Goal: Browse casually: Explore the website without a specific task or goal

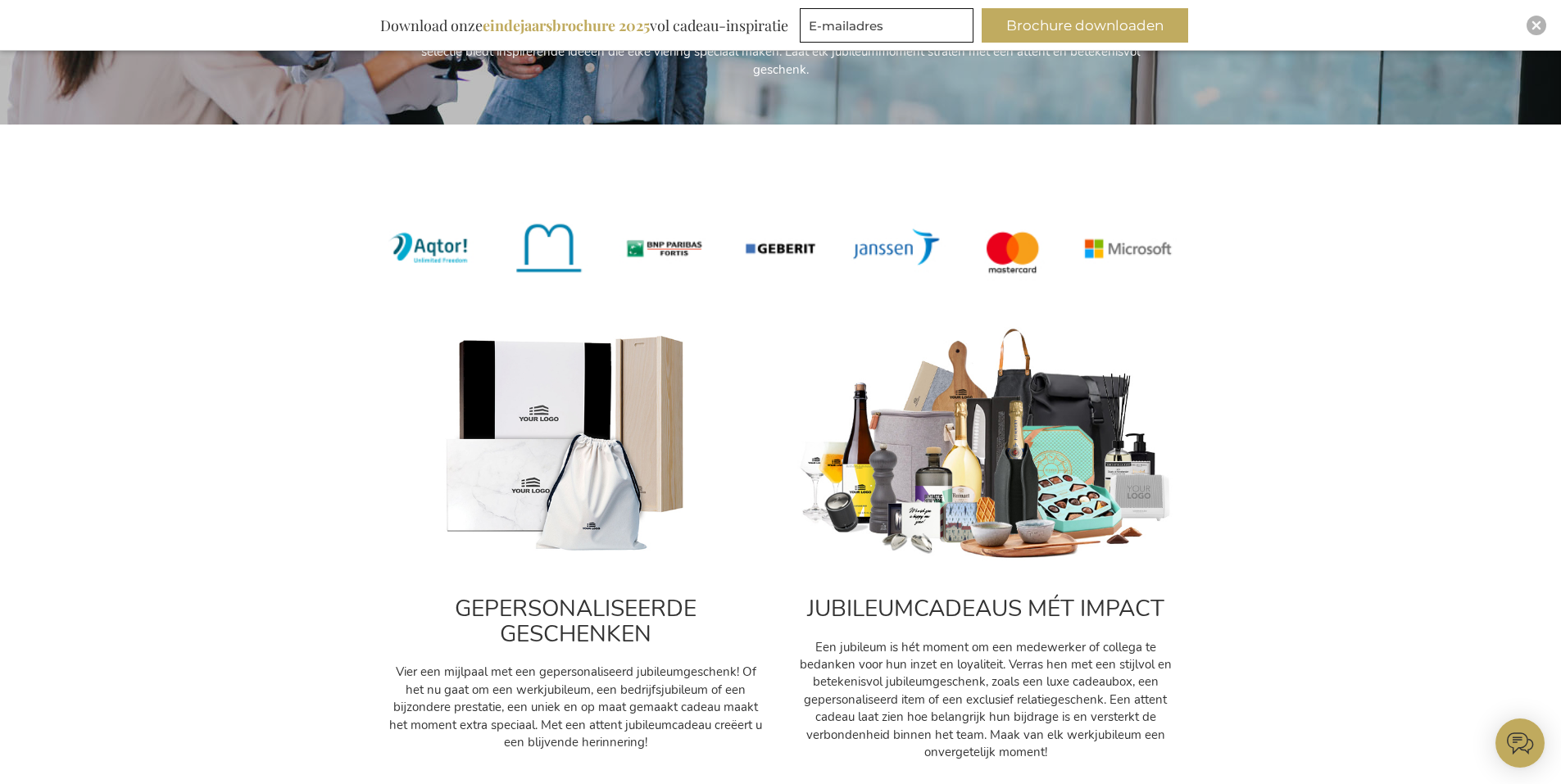
scroll to position [819, 0]
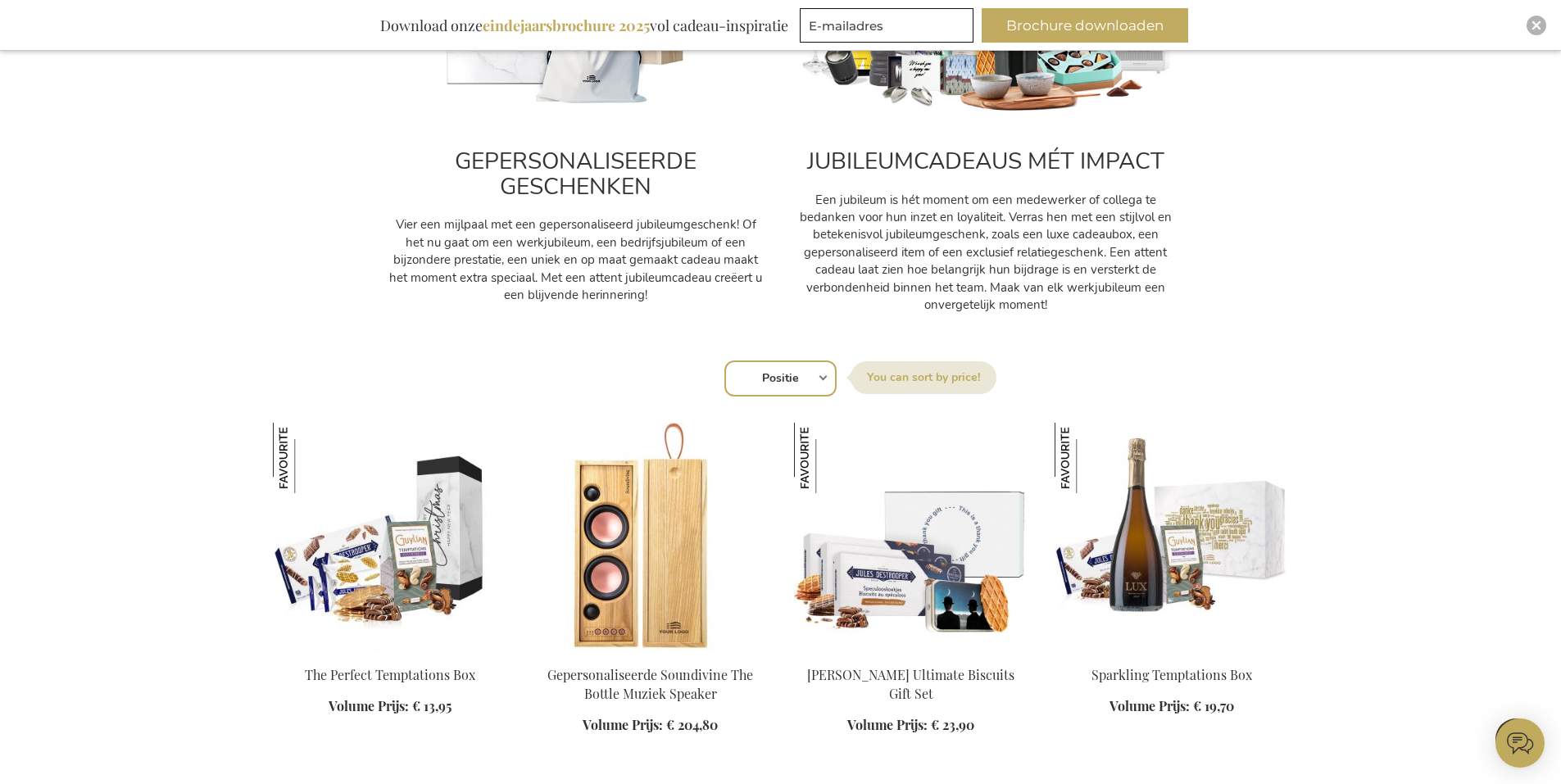
scroll to position [983, 0]
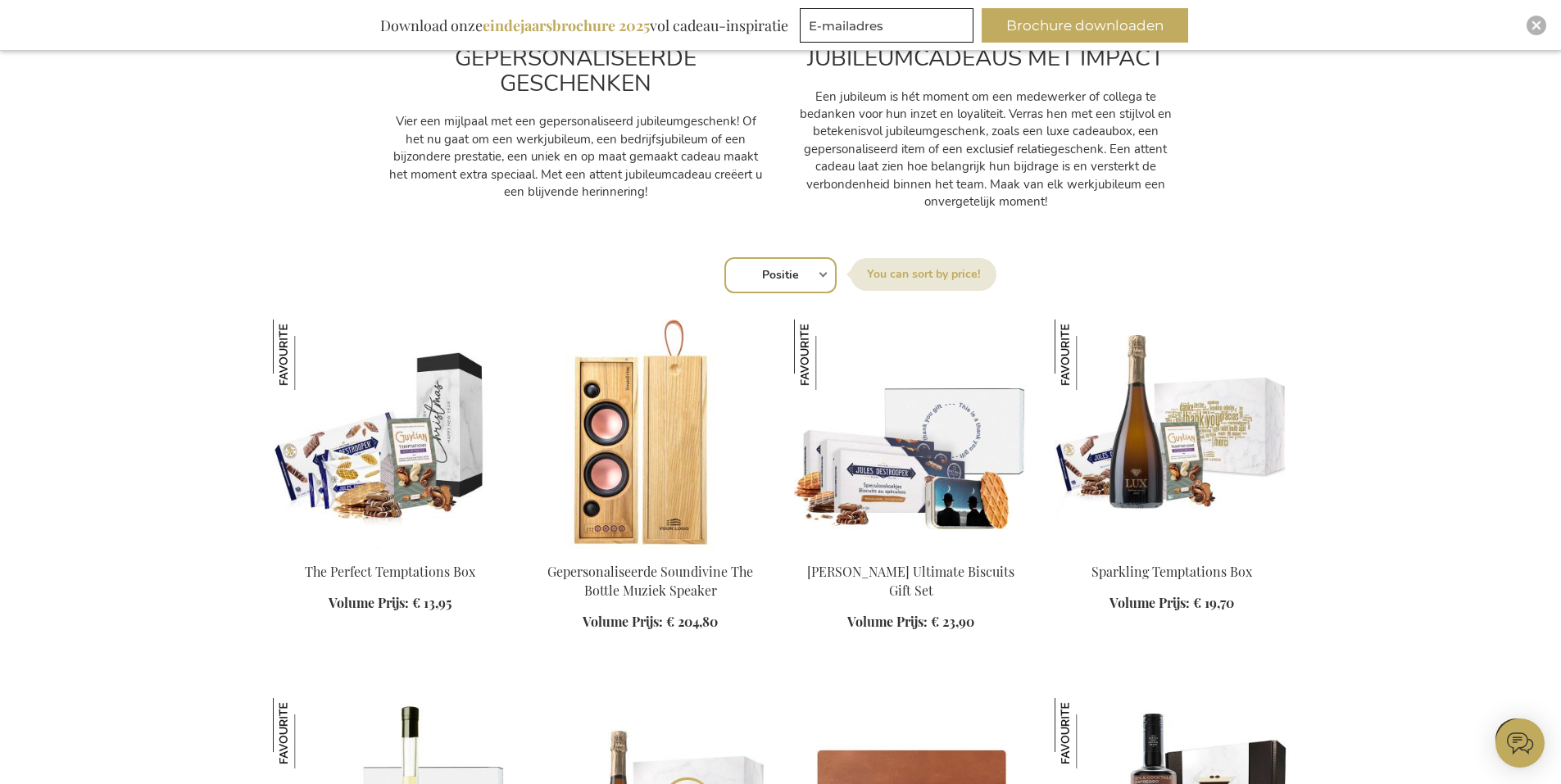
click at [1359, 375] on div "Winkelwagen Winkelwagen Sluiten U heeft geen product(en) in uw winkelwagen. Ga …" at bounding box center [780, 722] width 1561 height 3412
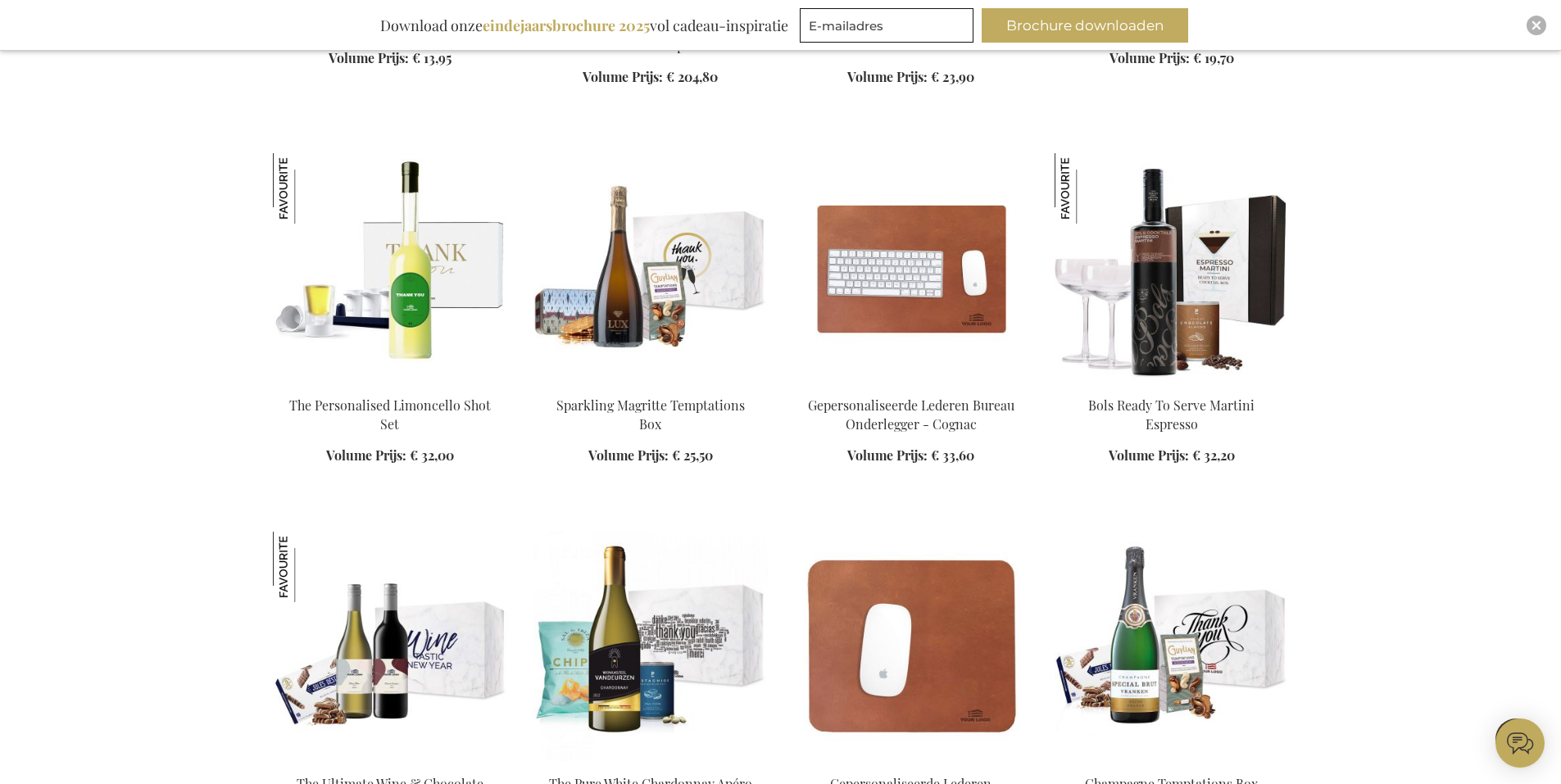
scroll to position [1556, 0]
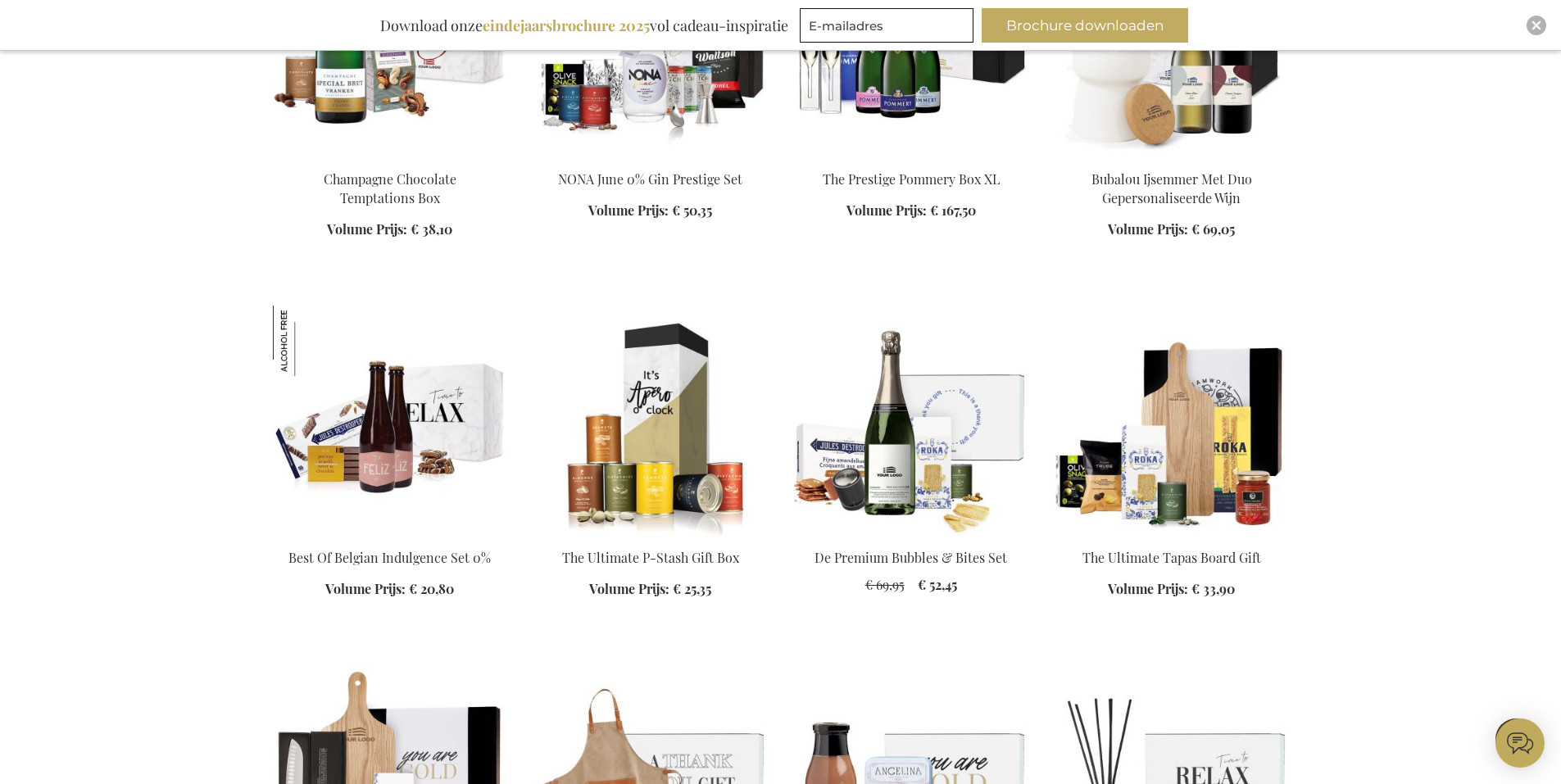
scroll to position [4178, 0]
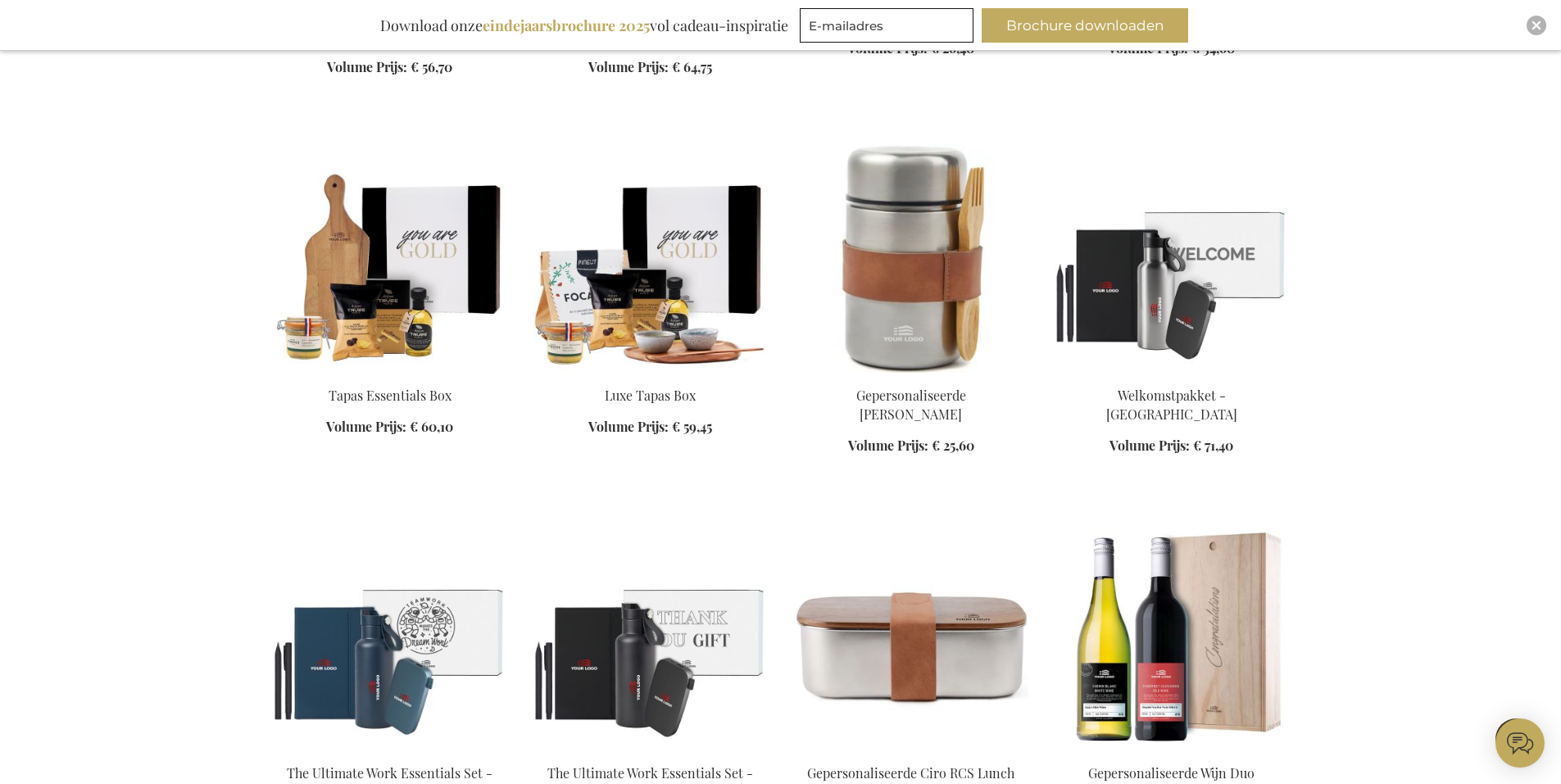
scroll to position [6390, 0]
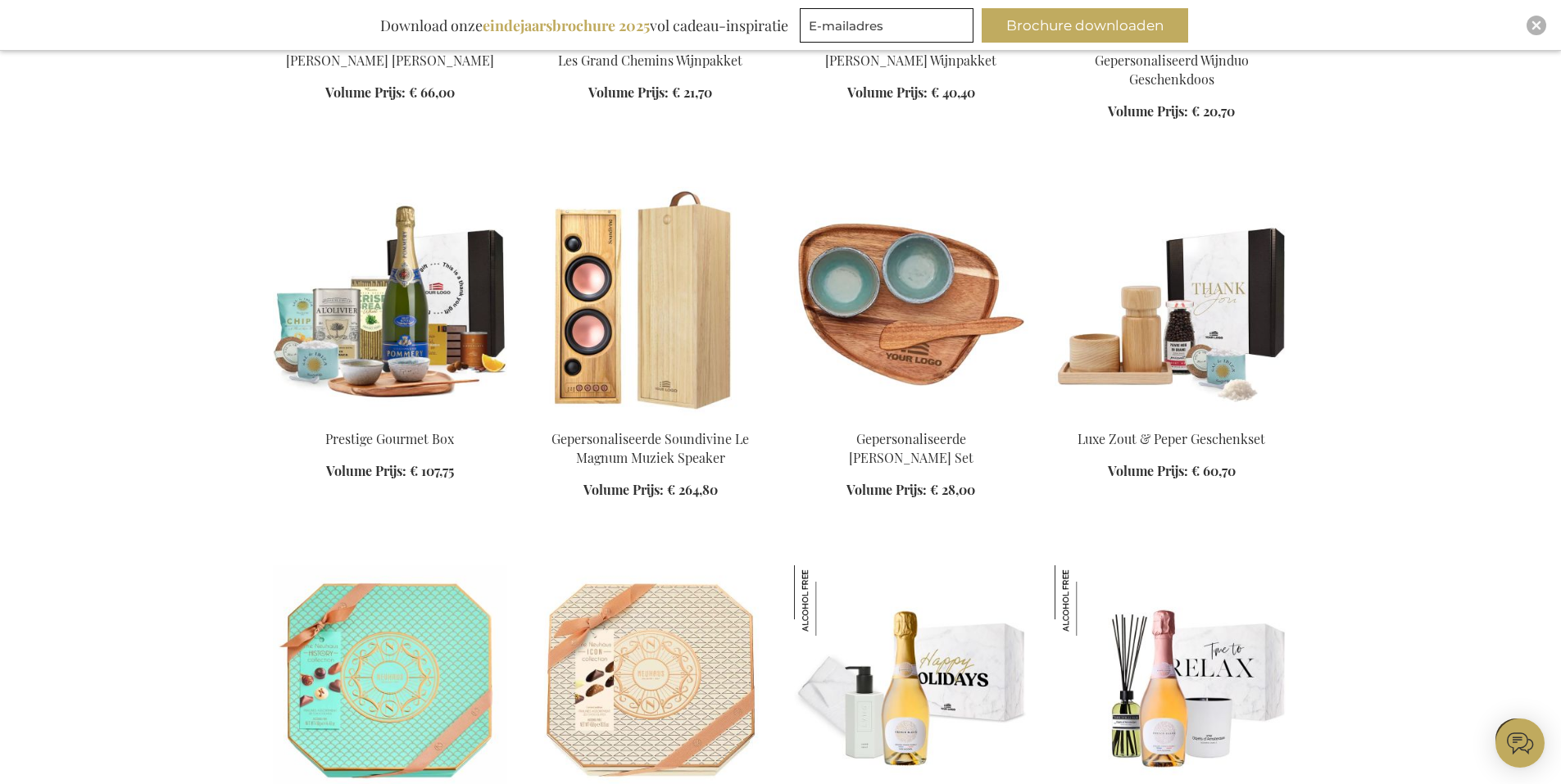
scroll to position [7536, 0]
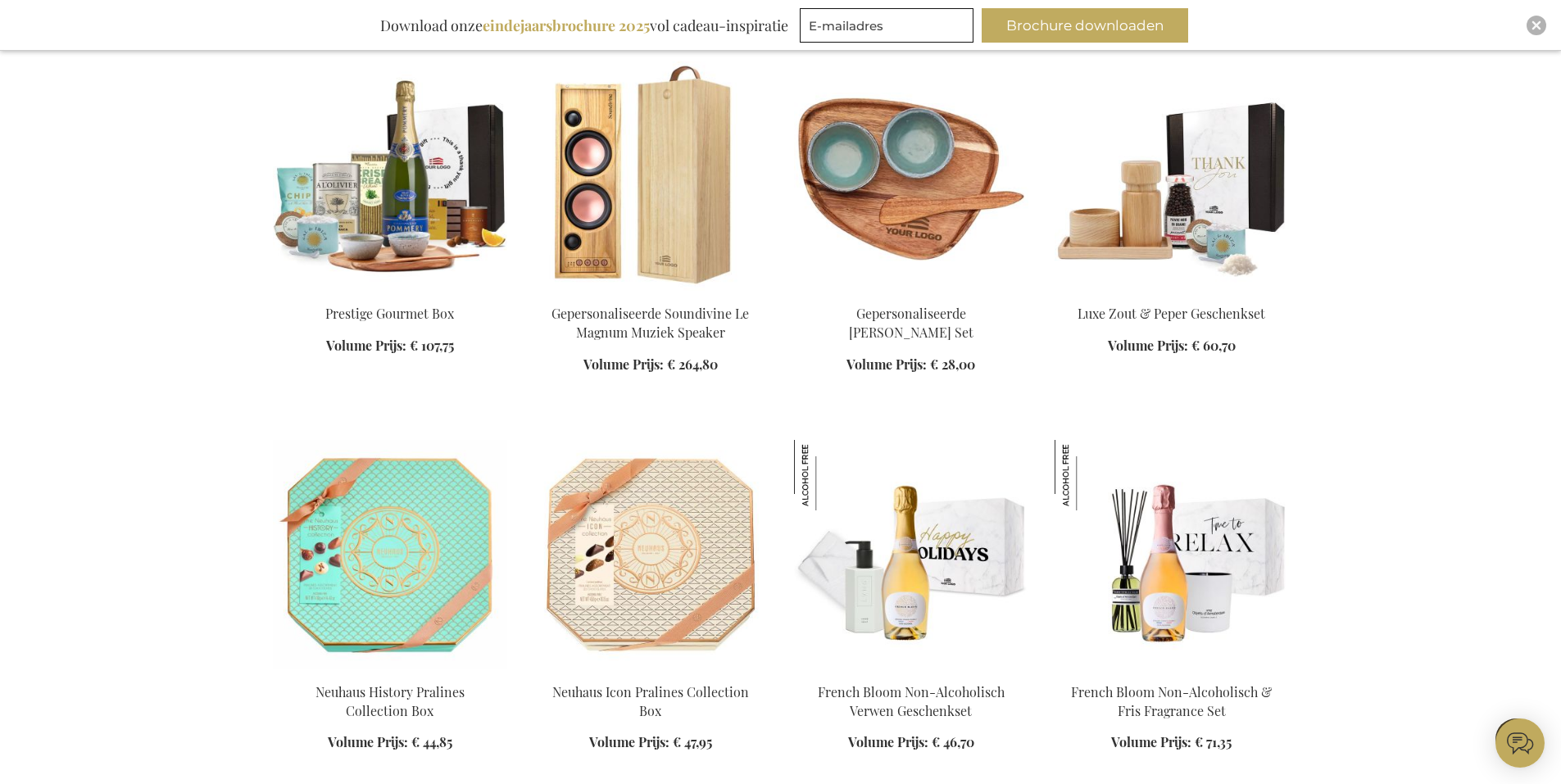
scroll to position [7783, 0]
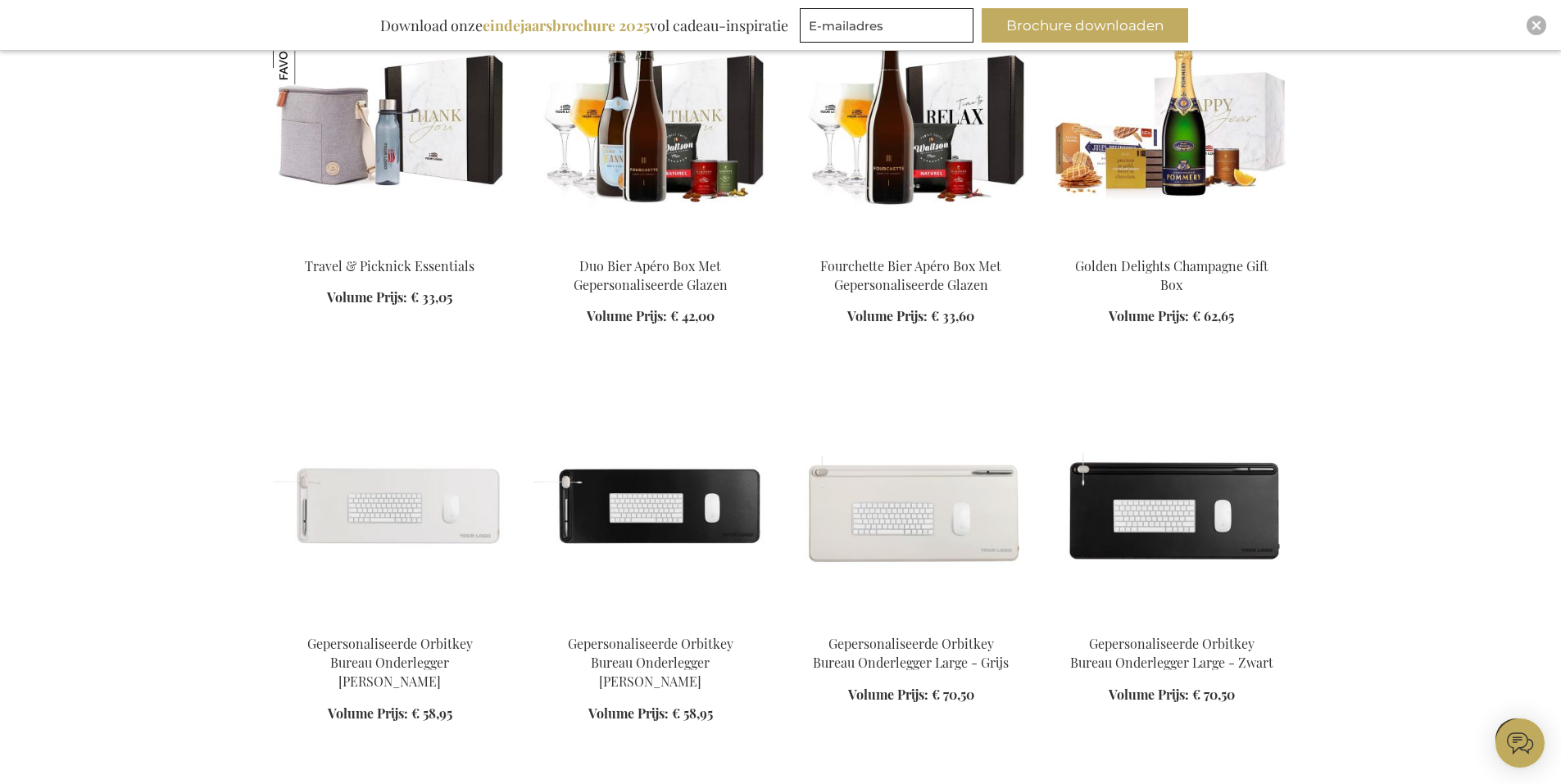
scroll to position [8848, 0]
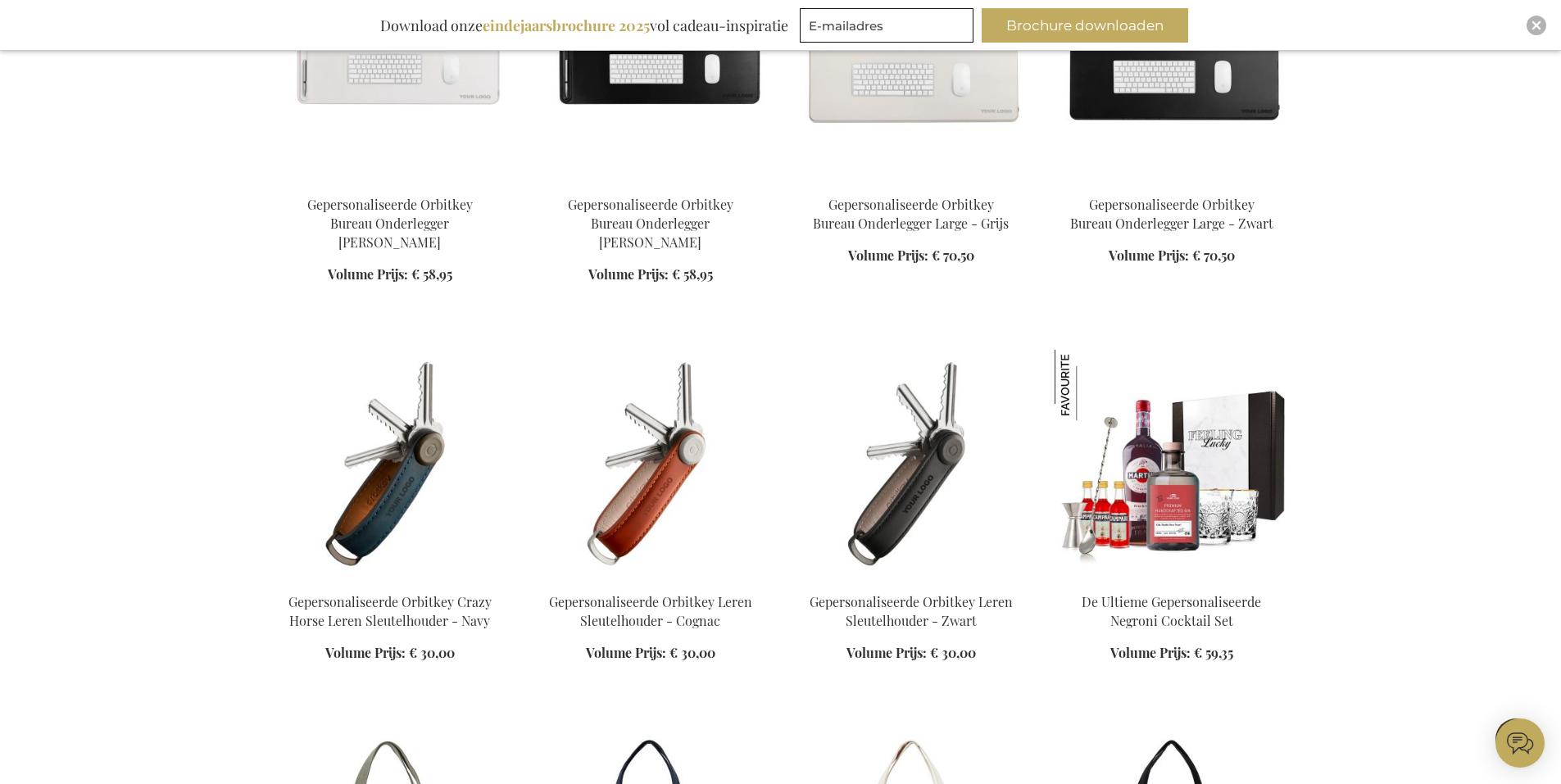
scroll to position [9421, 0]
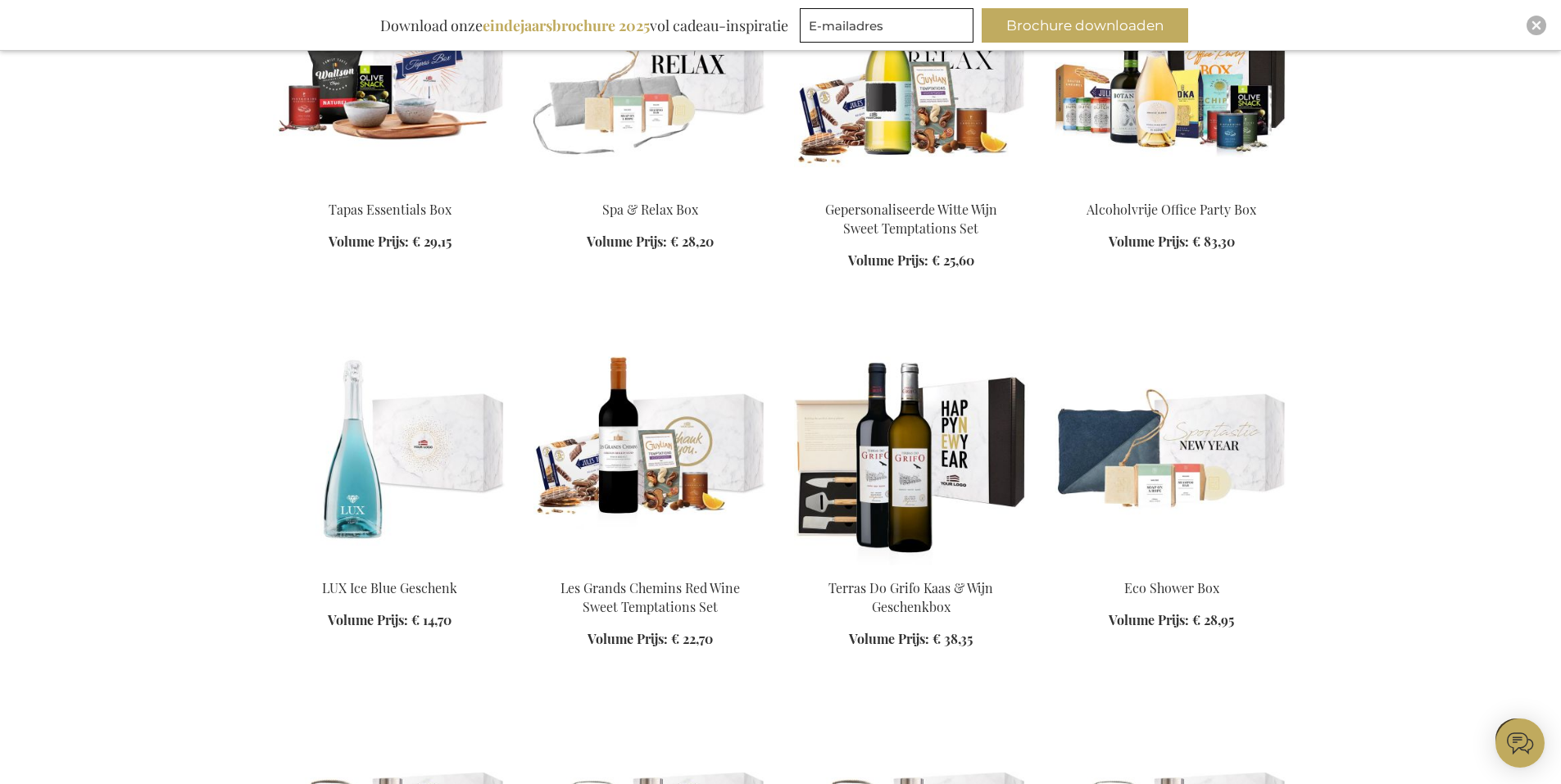
scroll to position [11960, 0]
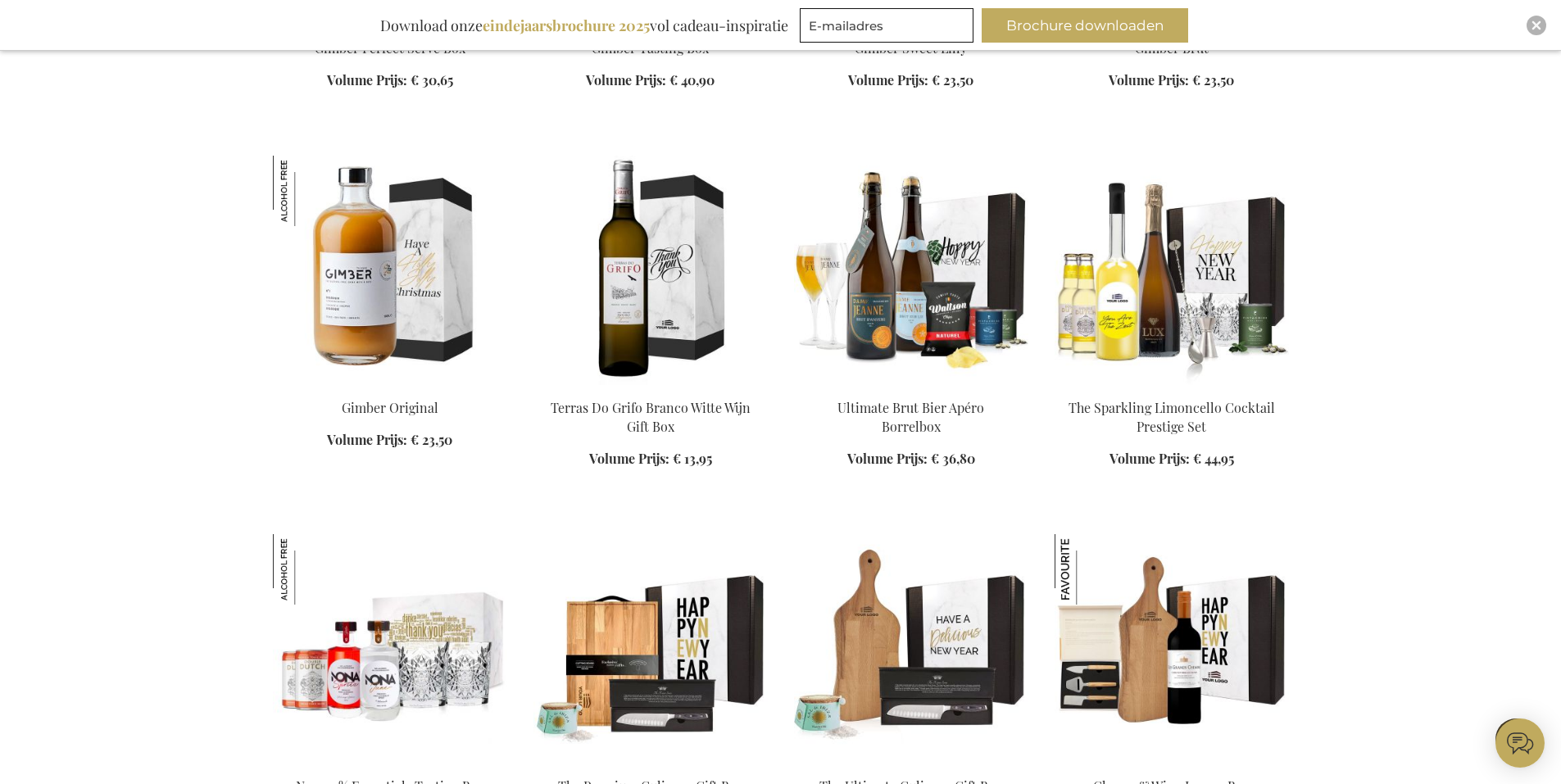
scroll to position [14419, 0]
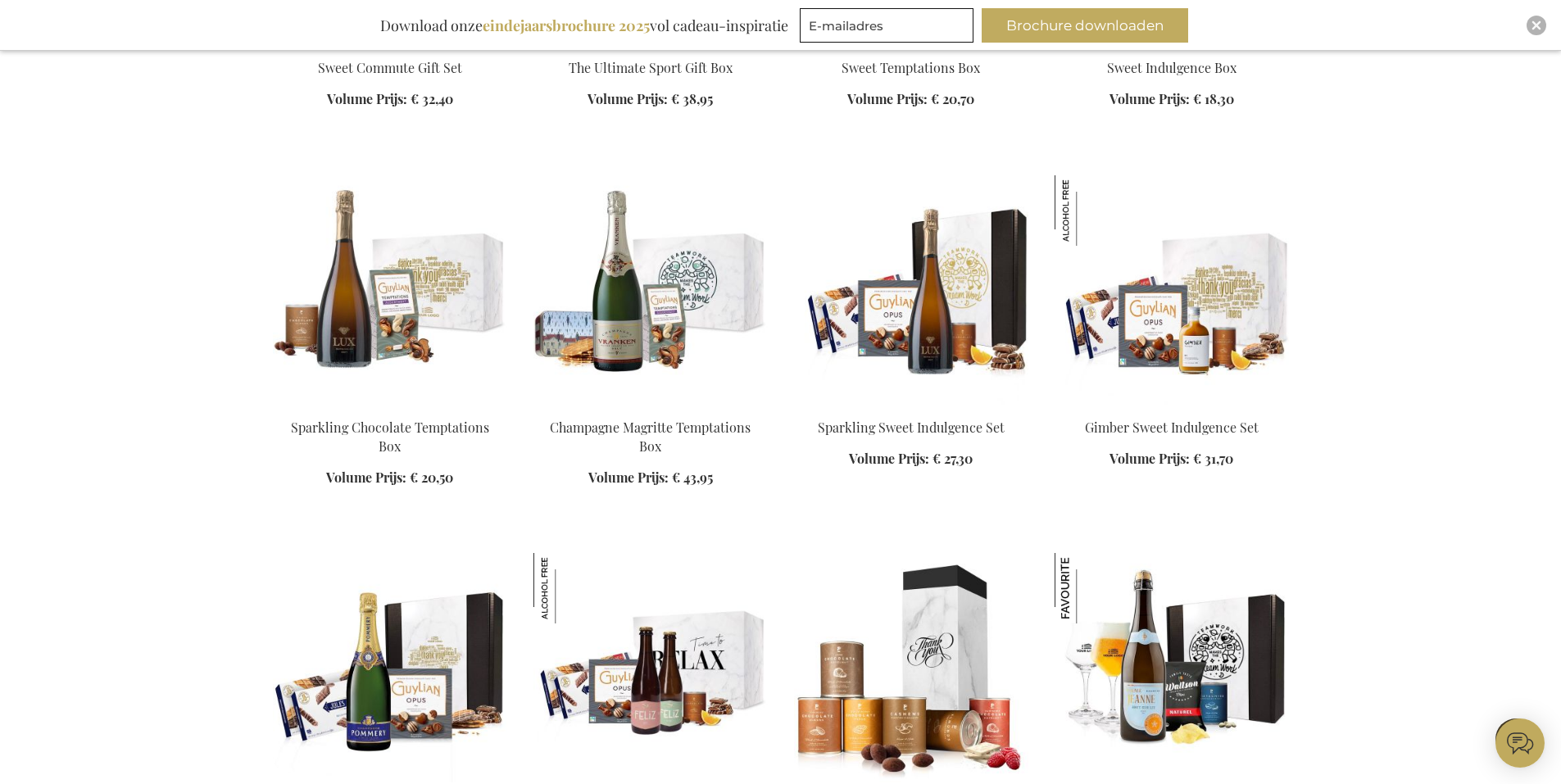
scroll to position [15401, 0]
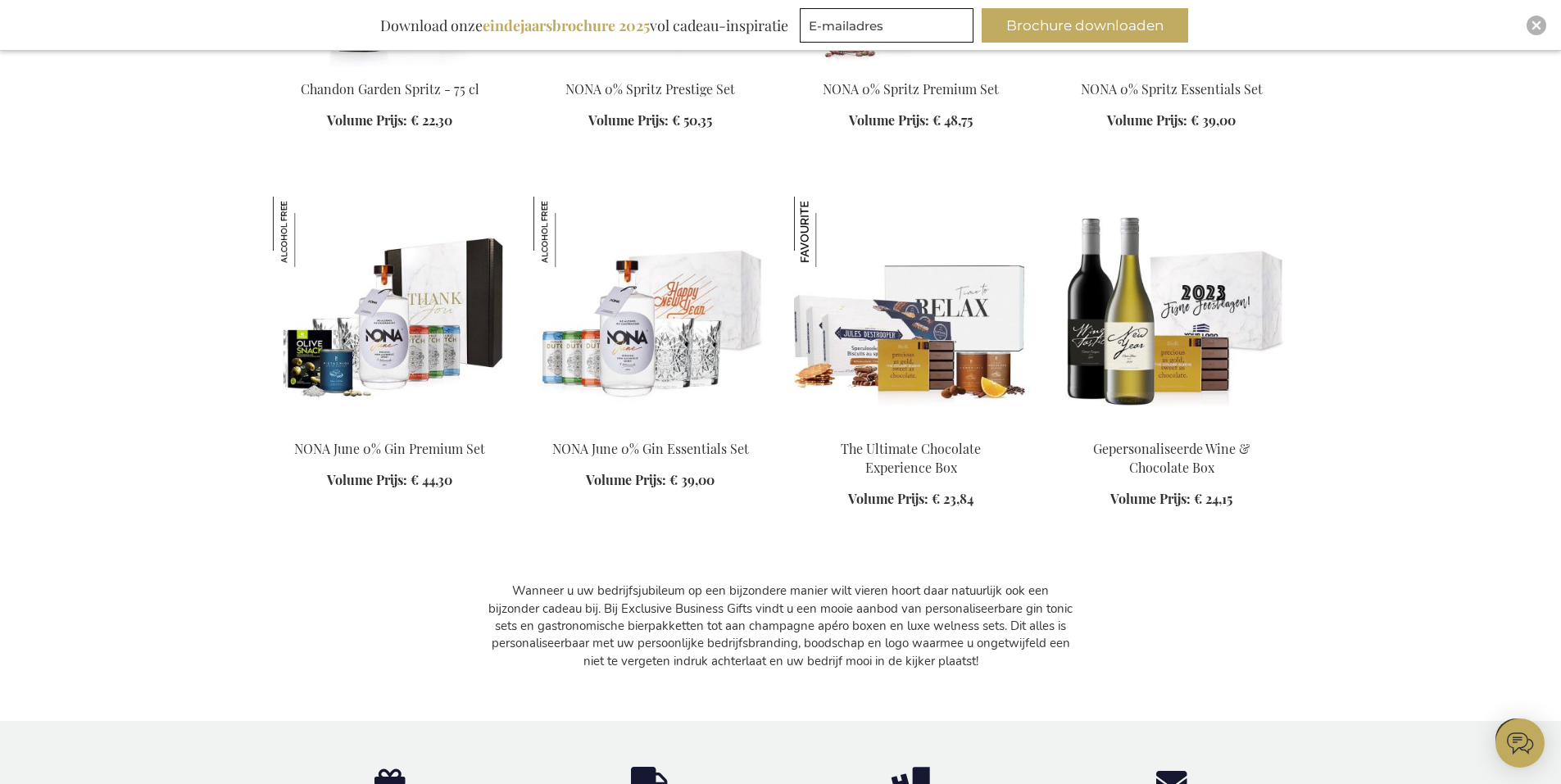
scroll to position [17695, 0]
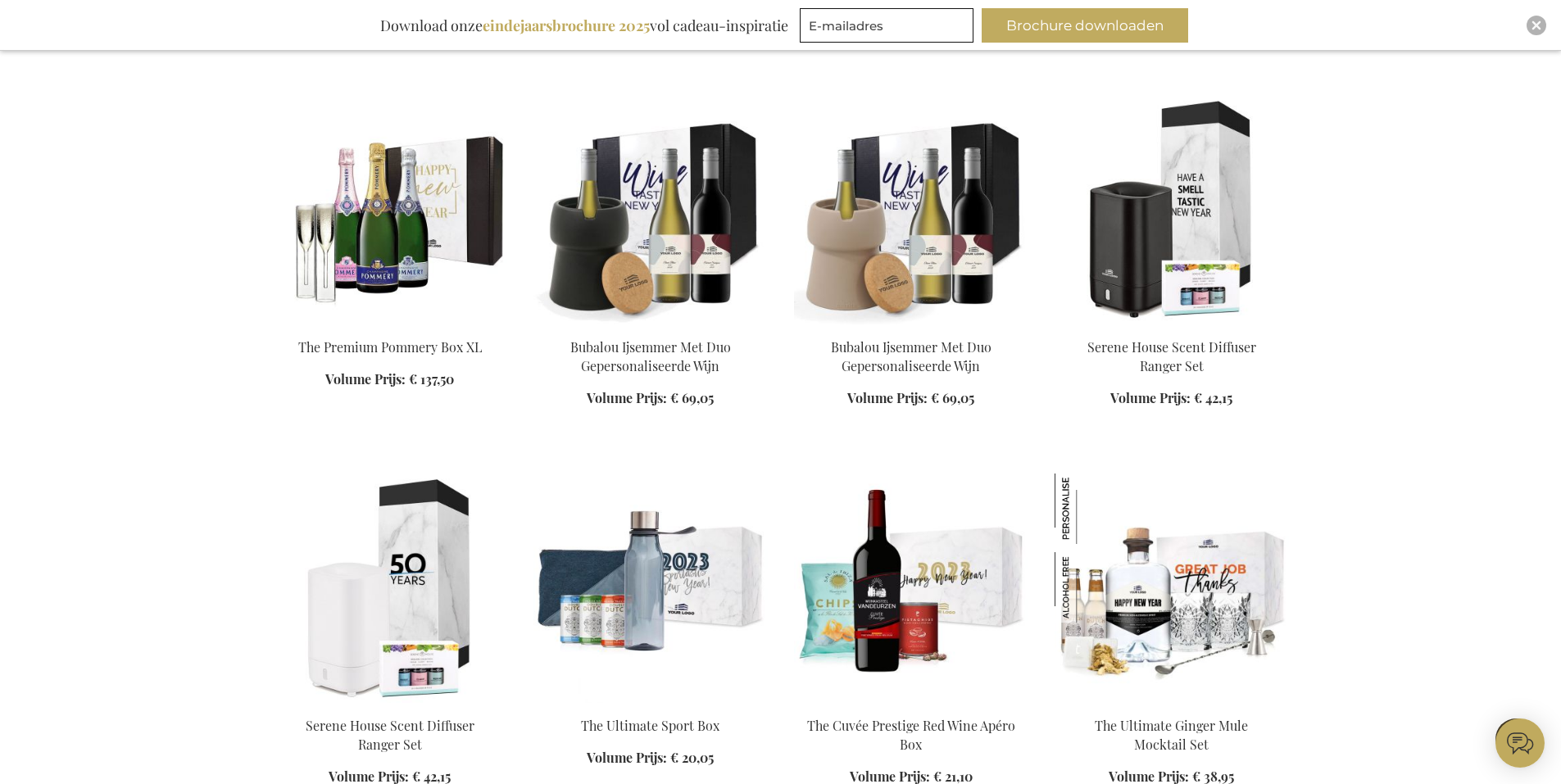
scroll to position [18433, 0]
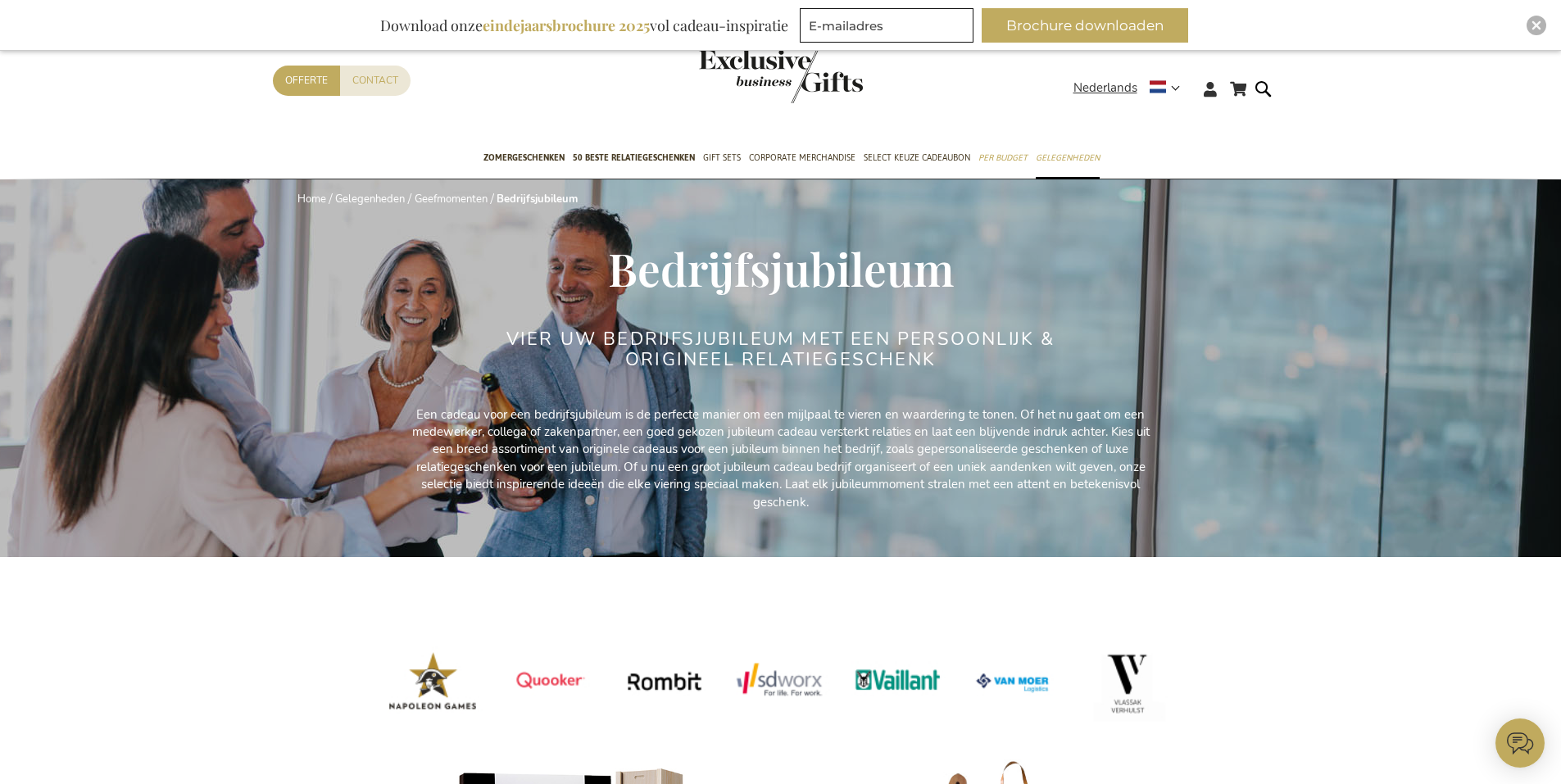
click at [566, 29] on b "eindejaarsbrochure 2025" at bounding box center [566, 26] width 167 height 20
click at [172, 140] on div "New Arrivals TOP 50 GIFTS Zomergeschenken 50 beste relatiegeschenken Gift Sets …" at bounding box center [780, 159] width 1561 height 41
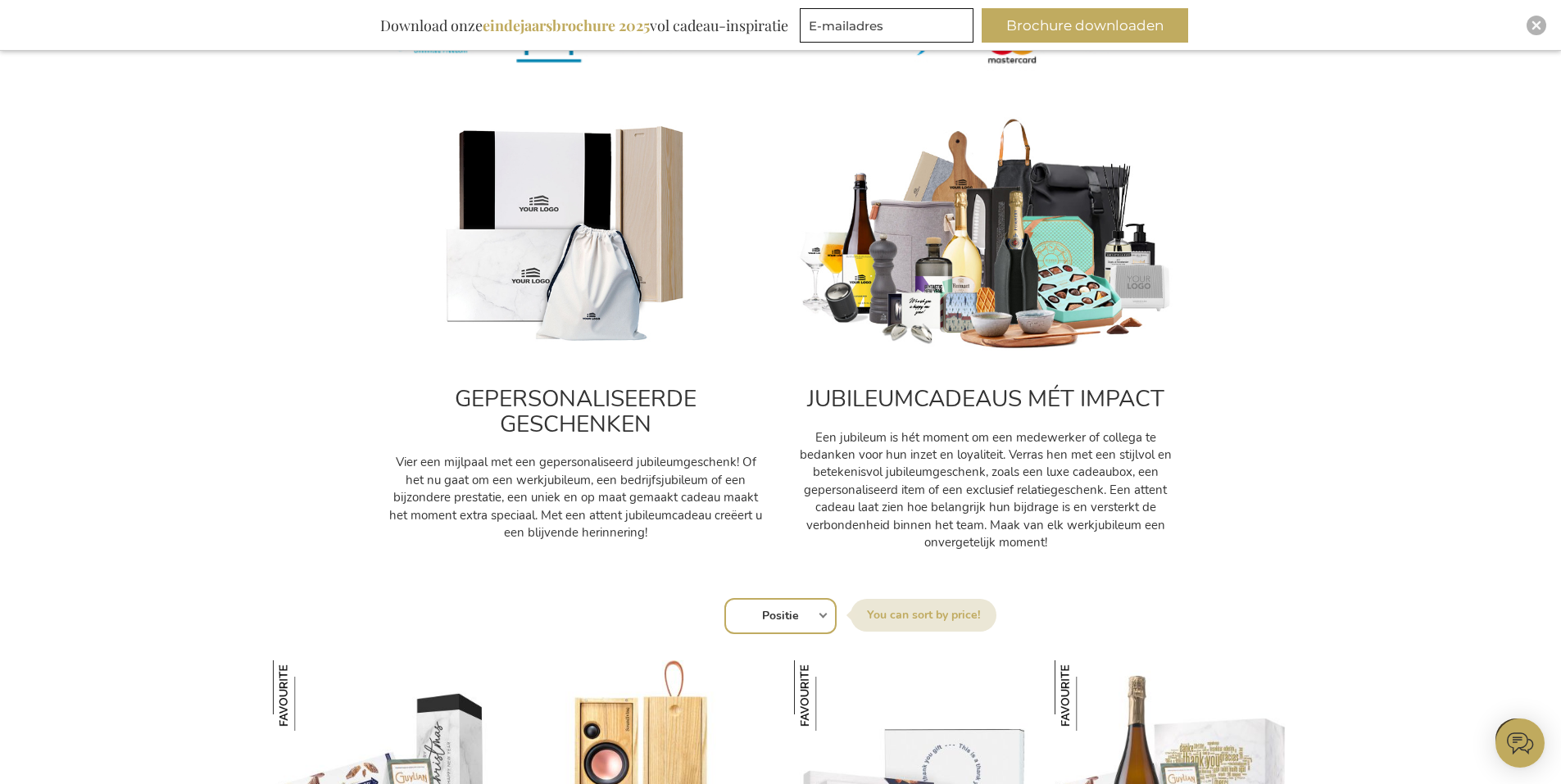
scroll to position [819, 0]
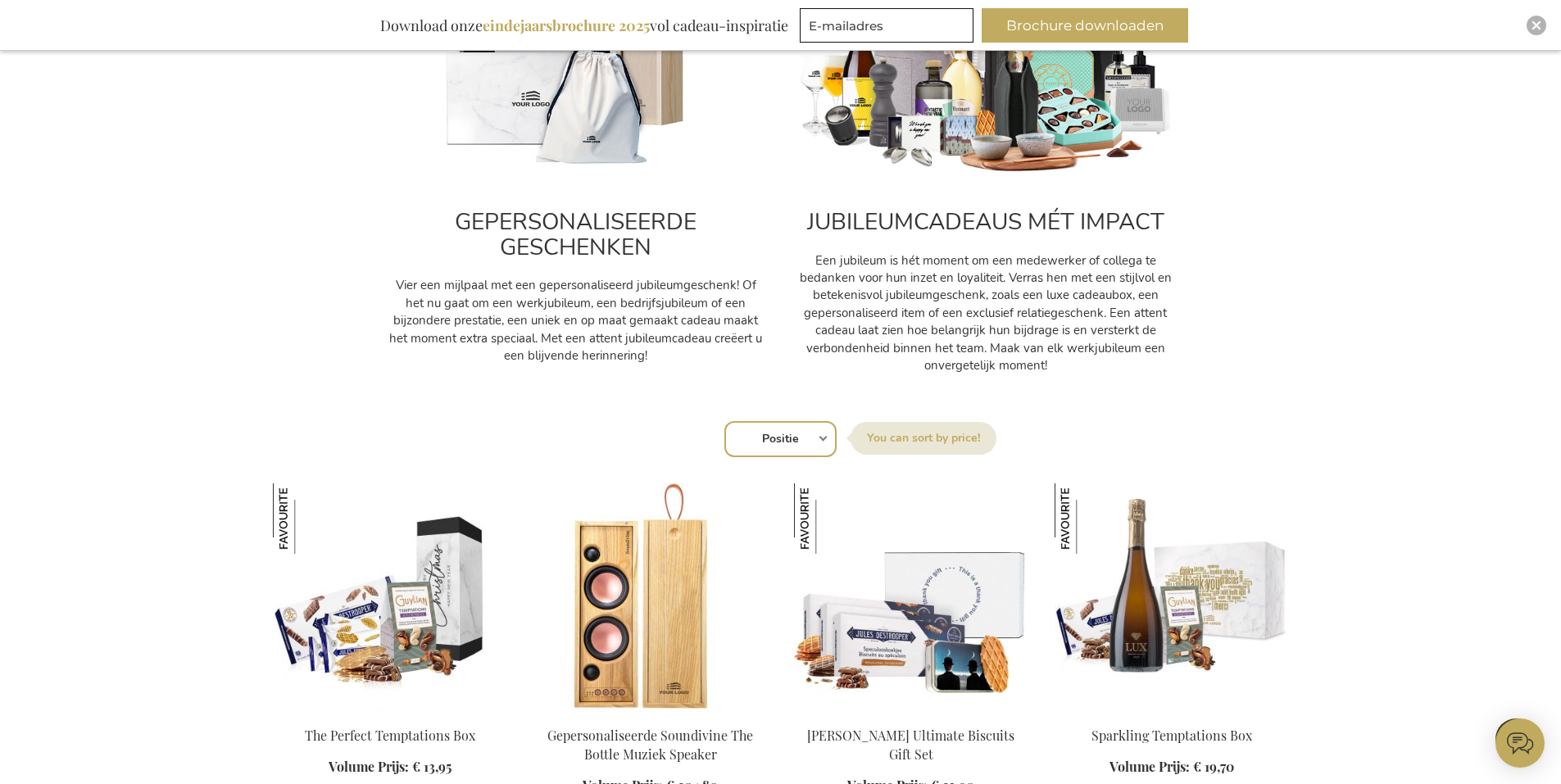
click at [827, 431] on select "Positie Best Sellers Meest bekeken Nieuw Biggest Saving Price: low to high Pric…" at bounding box center [780, 439] width 112 height 36
select select "bestsellers"
click at [724, 421] on select "Positie Best Sellers Meest bekeken Nieuw Biggest Saving Price: low to high Pric…" at bounding box center [780, 439] width 112 height 36
